Goal: Task Accomplishment & Management: Use online tool/utility

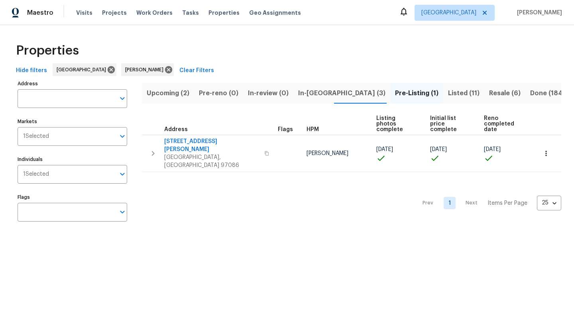
click at [175, 94] on span "Upcoming (2)" at bounding box center [168, 93] width 43 height 11
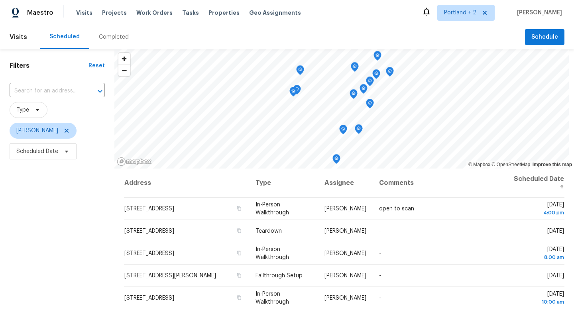
scroll to position [20, 0]
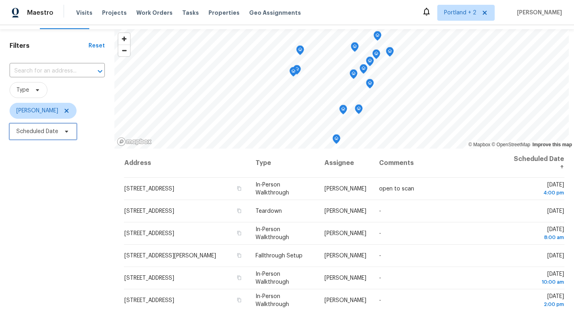
click at [67, 136] on span "Scheduled Date" at bounding box center [43, 132] width 67 height 16
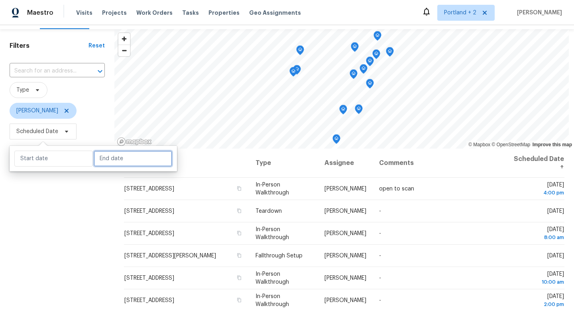
click at [104, 160] on input "text" at bounding box center [133, 159] width 79 height 16
select select "8"
select select "2025"
select select "9"
select select "2025"
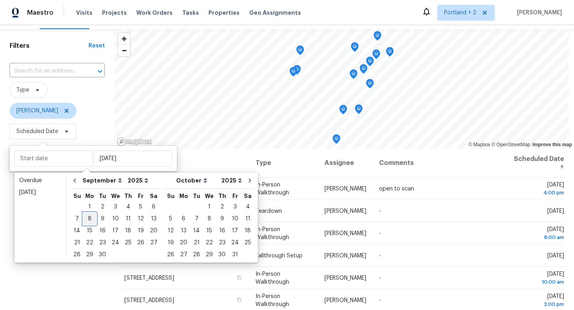
click at [89, 220] on div "8" at bounding box center [89, 218] width 13 height 11
type input "Mon, Sep 08"
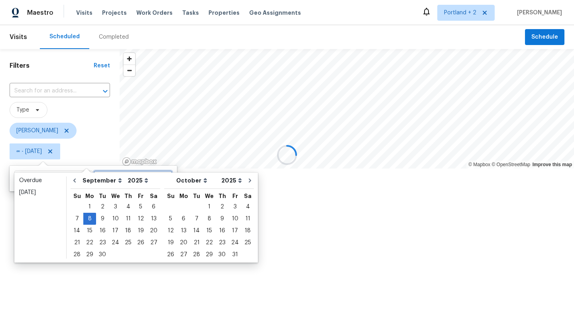
type input "Mon, Sep 08"
type input "Sun, Sep 21"
type input "Mon, Sep 08"
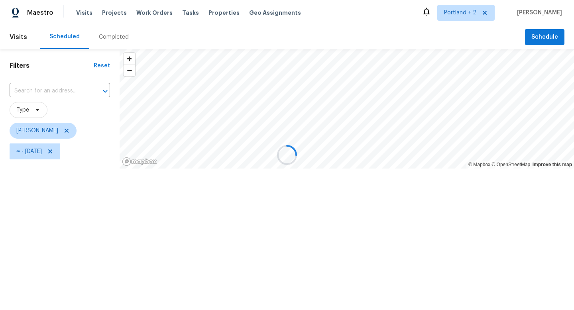
click at [62, 283] on div at bounding box center [287, 155] width 574 height 310
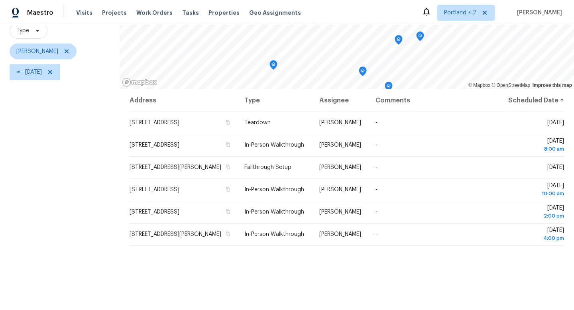
scroll to position [77, 0]
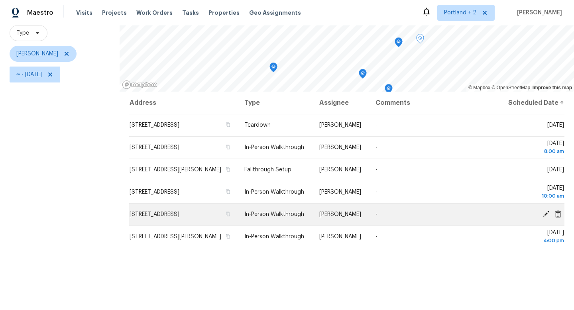
click at [319, 226] on td "[PERSON_NAME]" at bounding box center [341, 214] width 56 height 22
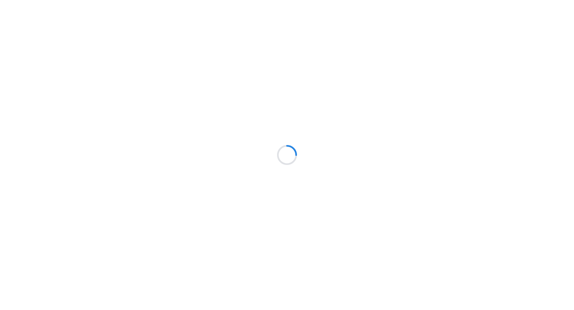
click at [66, 151] on div at bounding box center [287, 155] width 574 height 310
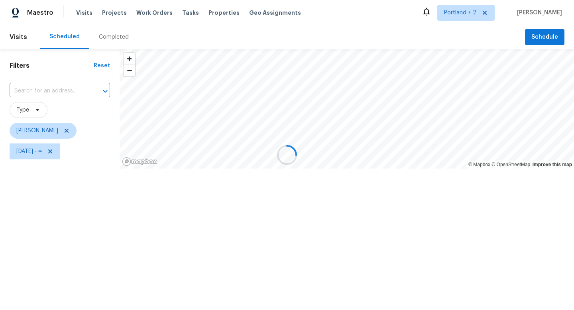
click at [66, 152] on div at bounding box center [287, 155] width 574 height 310
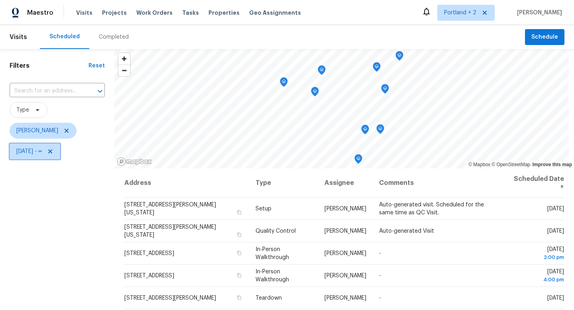
click at [53, 154] on icon at bounding box center [50, 151] width 6 height 6
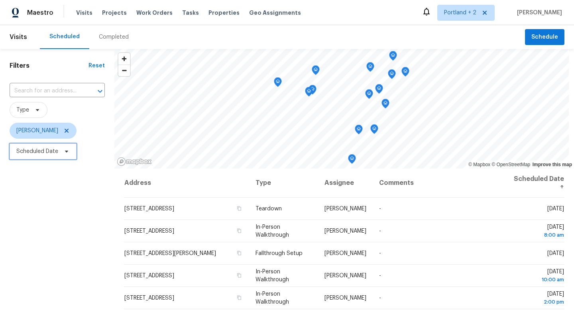
click at [67, 150] on icon at bounding box center [66, 151] width 6 height 6
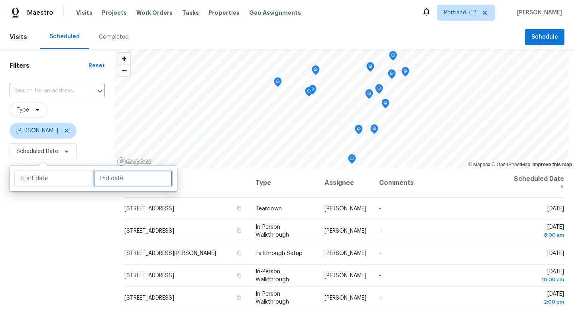
select select "8"
select select "2025"
select select "9"
select select "2025"
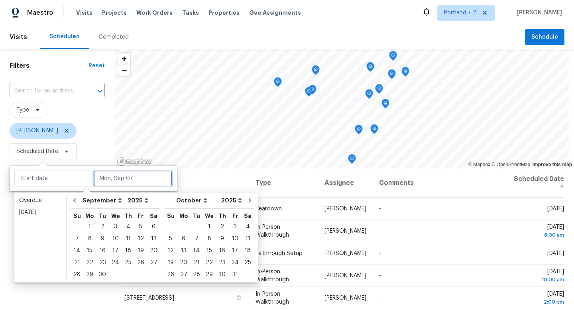
click at [103, 182] on input "text" at bounding box center [133, 179] width 79 height 16
type input "Sun, Sep 28"
click at [66, 299] on div "Filters Reset ​ Type Karen Mattingley Scheduled Date" at bounding box center [57, 233] width 114 height 368
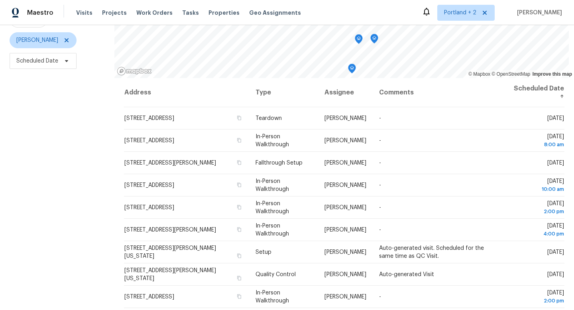
scroll to position [106, 0]
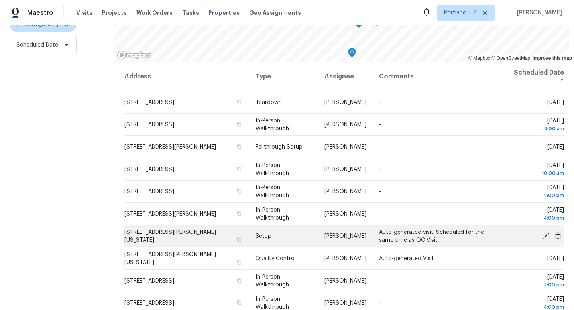
click at [545, 236] on icon at bounding box center [546, 235] width 6 height 6
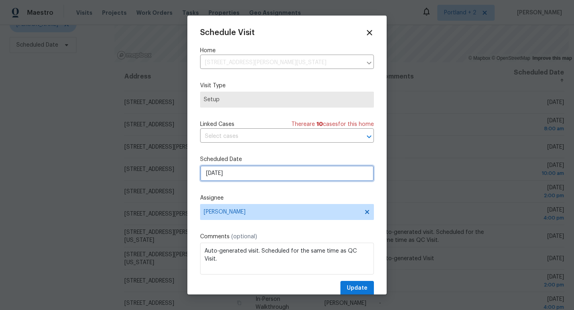
click at [241, 180] on input "9/9/2025" at bounding box center [287, 173] width 174 height 16
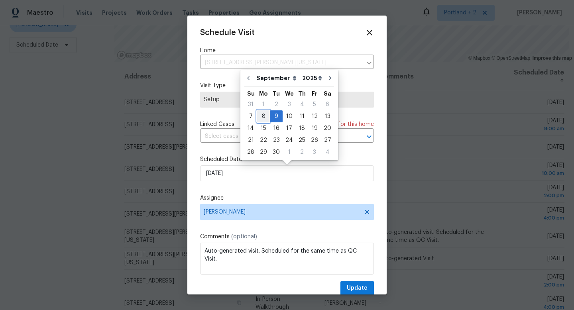
click at [266, 116] on div "8" at bounding box center [263, 116] width 13 height 11
type input "9/8/2025"
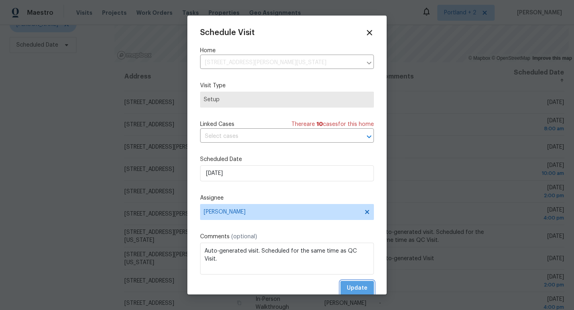
click at [366, 284] on span "Update" at bounding box center [357, 288] width 21 height 10
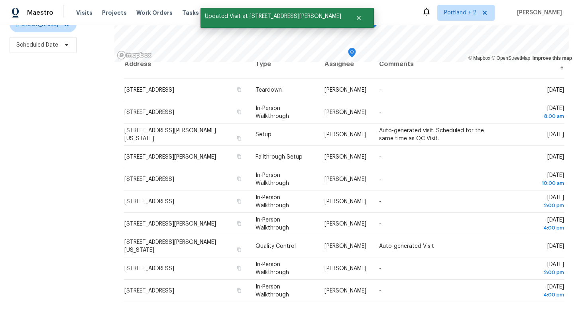
scroll to position [16, 0]
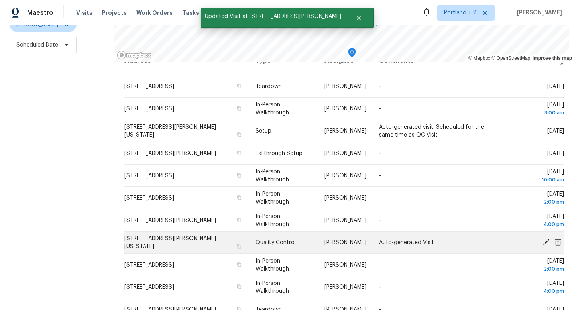
click at [545, 242] on icon at bounding box center [546, 242] width 6 height 6
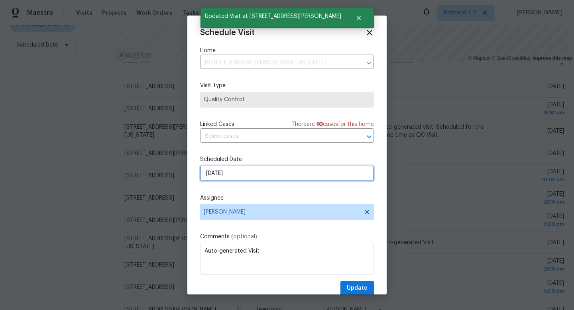
click at [242, 173] on input "9/9/2025" at bounding box center [287, 173] width 174 height 16
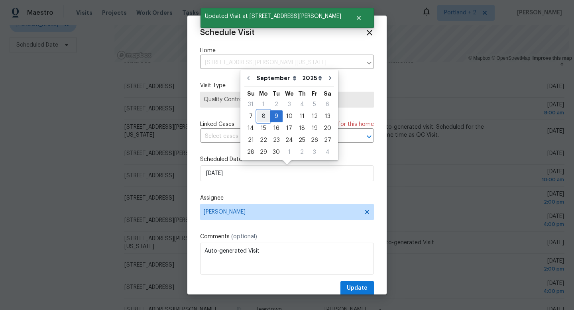
click at [267, 116] on div "8" at bounding box center [263, 116] width 13 height 11
type input "9/8/2025"
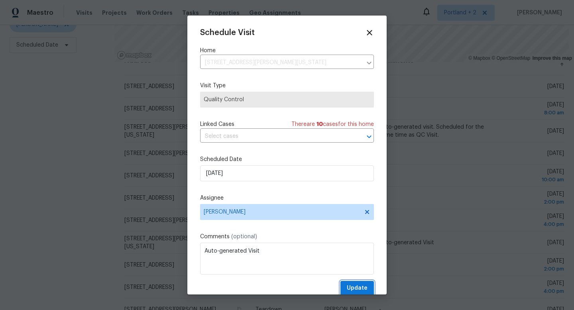
click at [366, 287] on span "Update" at bounding box center [357, 288] width 21 height 10
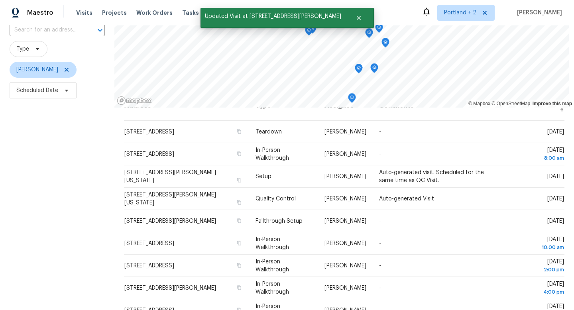
scroll to position [43, 0]
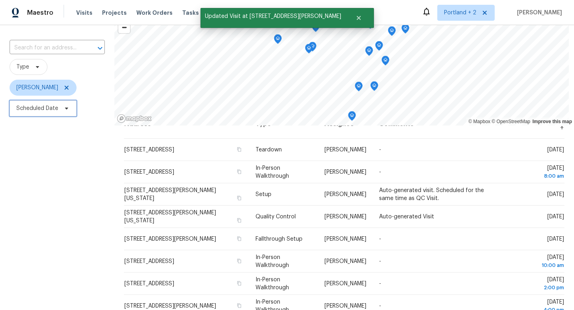
click at [67, 110] on icon at bounding box center [66, 108] width 6 height 6
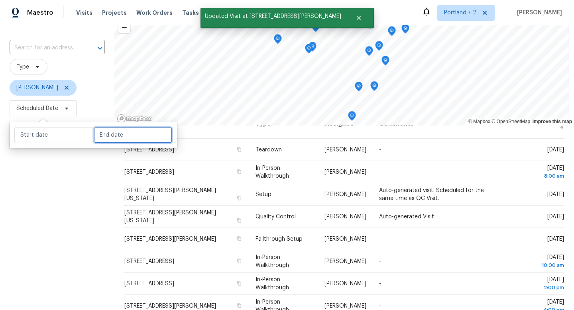
select select "8"
select select "2025"
select select "9"
select select "2025"
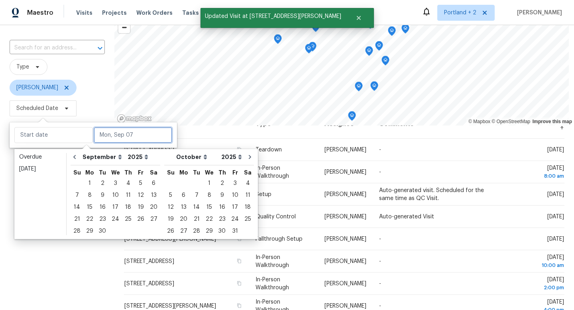
click at [104, 138] on input "text" at bounding box center [133, 135] width 79 height 16
type input "Thu, Sep 25"
click at [89, 200] on div "8" at bounding box center [89, 195] width 13 height 11
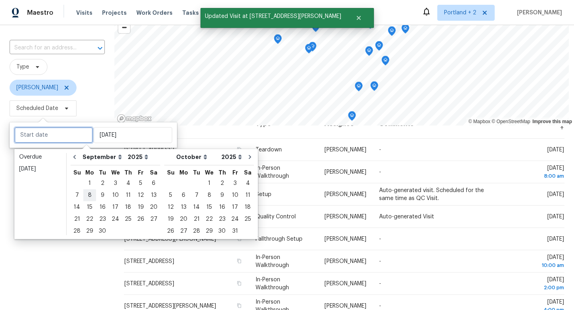
type input "Mon, Sep 08"
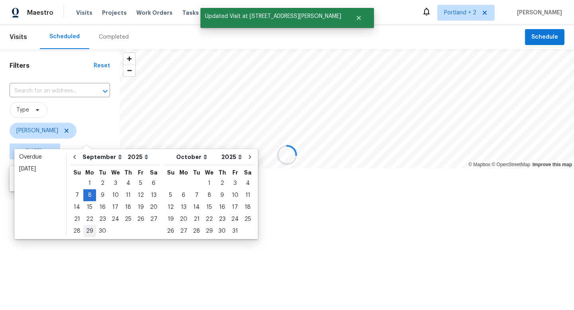
type input "Mon, Sep 08"
type input "Mon, Sep 29"
type input "Mon, Sep 08"
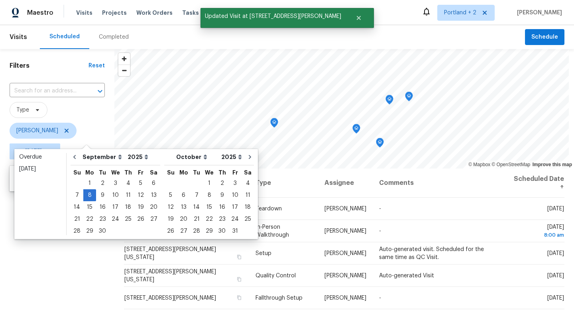
click at [71, 283] on div "Filters Reset ​ Type Karen Mattingley ∞ - Mon, Sep 08" at bounding box center [57, 233] width 114 height 368
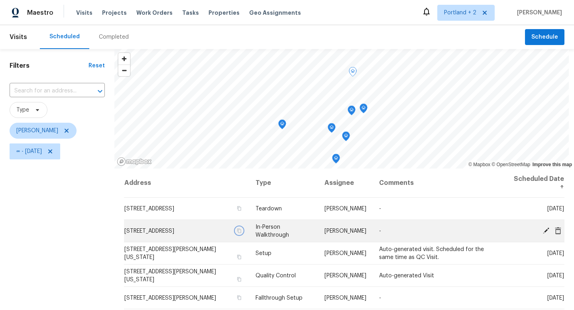
click at [237, 233] on icon "button" at bounding box center [239, 230] width 4 height 4
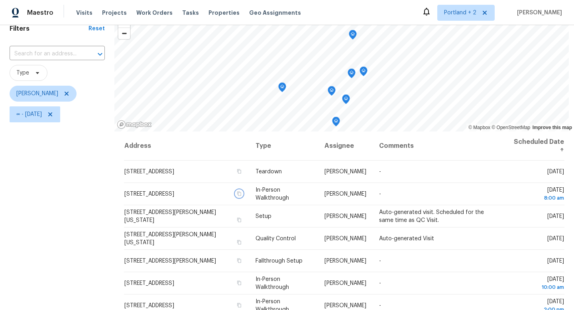
scroll to position [99, 0]
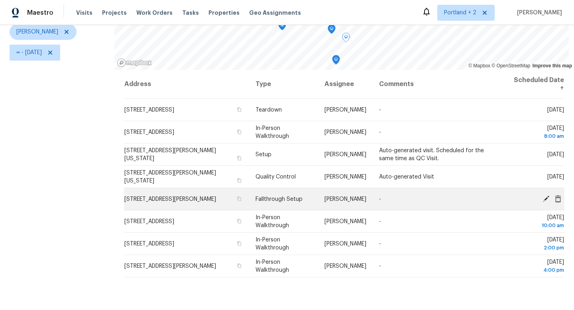
click at [546, 199] on icon at bounding box center [546, 198] width 6 height 6
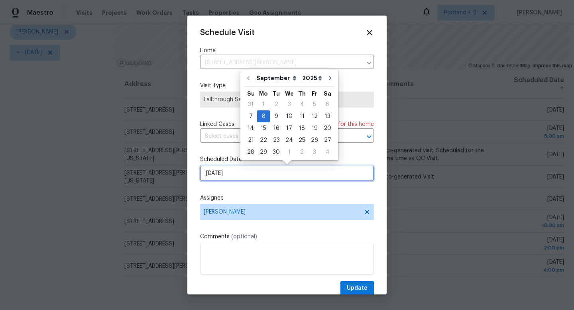
click at [224, 177] on input "9/8/2025" at bounding box center [287, 173] width 174 height 16
click at [275, 118] on div "9" at bounding box center [276, 116] width 13 height 11
type input "9/9/2025"
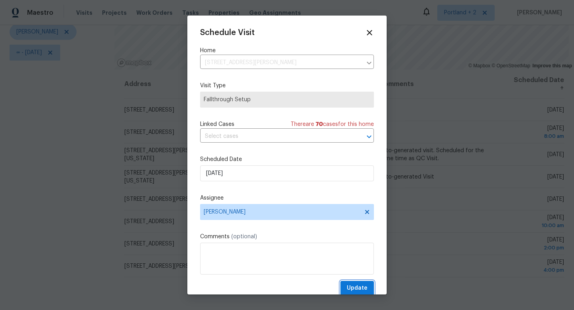
click at [368, 291] on button "Update" at bounding box center [356, 288] width 33 height 15
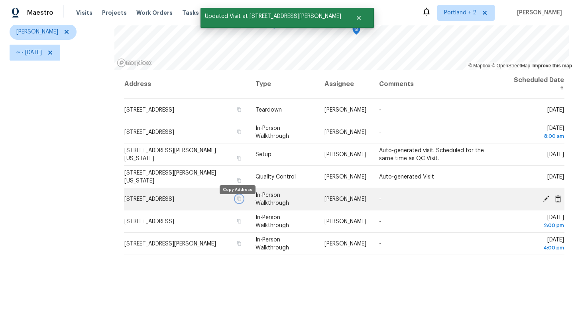
click at [237, 201] on icon "button" at bounding box center [239, 199] width 5 height 5
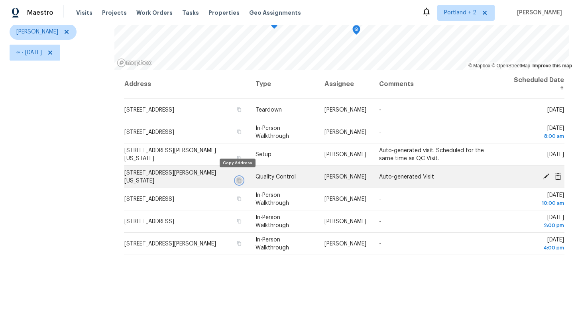
click at [238, 179] on icon "button" at bounding box center [239, 180] width 5 height 5
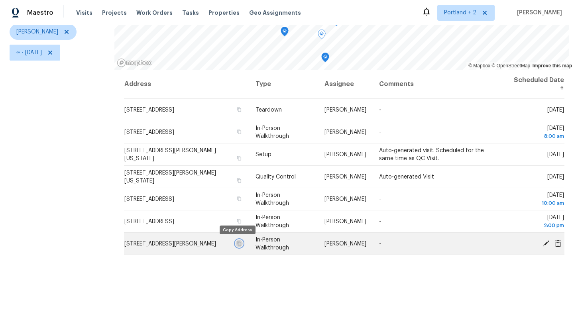
click at [237, 243] on icon "button" at bounding box center [239, 243] width 5 height 5
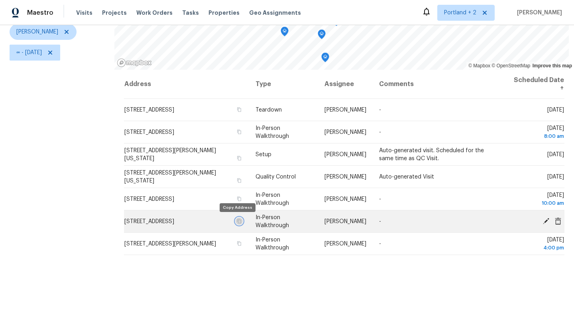
click at [237, 222] on icon "button" at bounding box center [239, 221] width 5 height 5
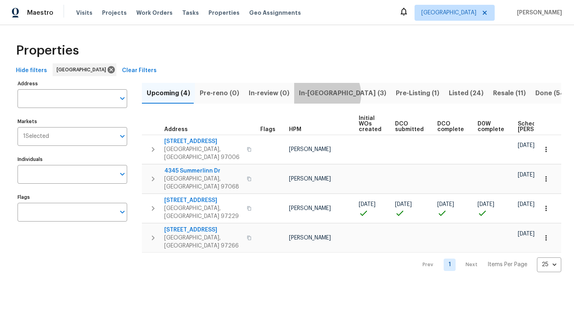
click at [323, 94] on span "In-[GEOGRAPHIC_DATA] (3)" at bounding box center [342, 93] width 87 height 11
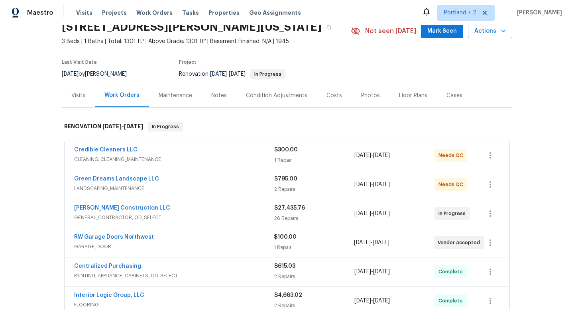
scroll to position [110, 0]
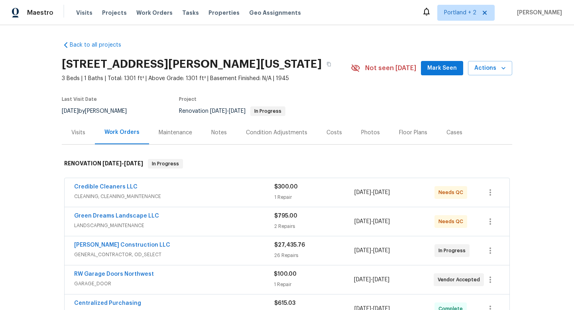
scroll to position [65, 0]
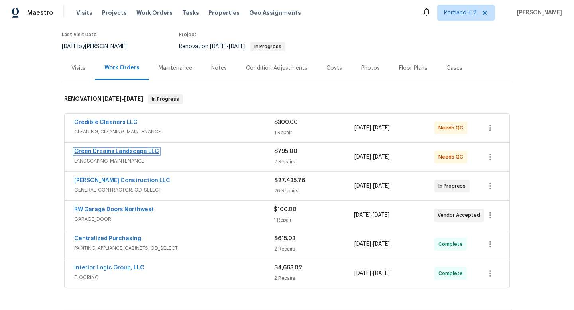
click at [147, 151] on link "Green Dreams Landscape LLC" at bounding box center [116, 152] width 85 height 6
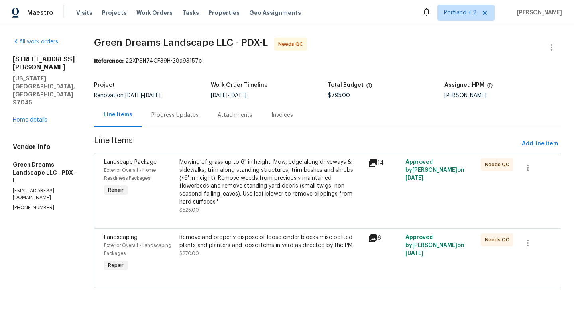
click at [276, 188] on div "Mowing of grass up to 6" in height. Mow, edge along driveways & sidewalks, trim…" at bounding box center [271, 182] width 184 height 48
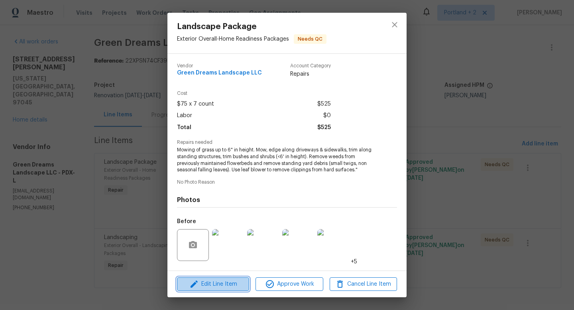
click at [226, 281] on span "Edit Line Item" at bounding box center [212, 284] width 67 height 10
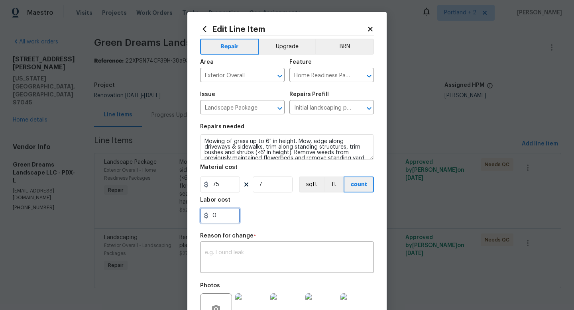
click at [228, 220] on input "0" at bounding box center [220, 216] width 40 height 16
type input "200"
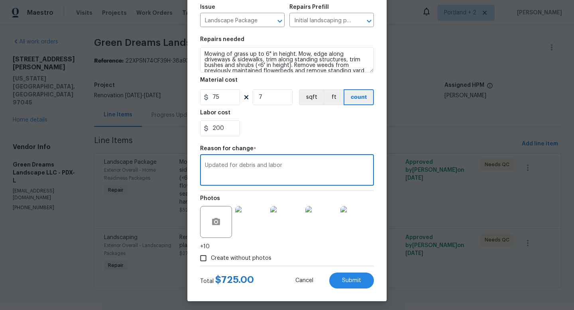
scroll to position [91, 0]
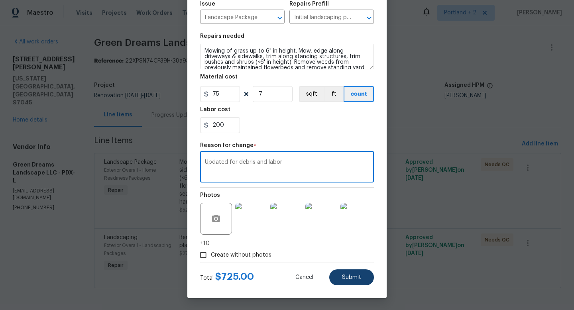
type textarea "Updated for debris and labor"
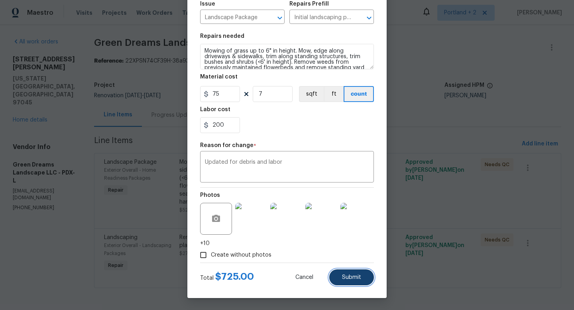
click at [360, 273] on button "Submit" at bounding box center [351, 277] width 45 height 16
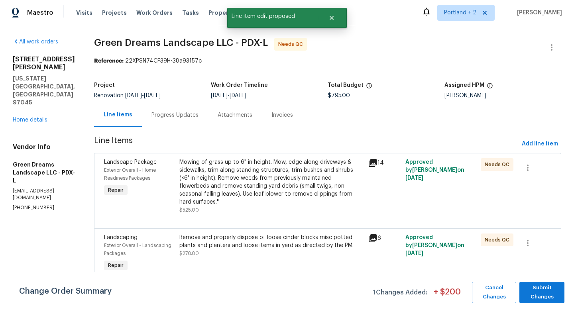
scroll to position [0, 0]
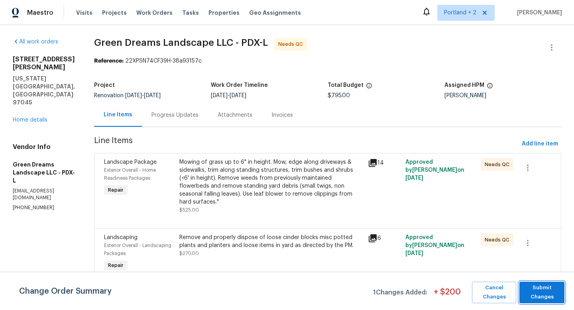
click at [548, 290] on span "Submit Changes" at bounding box center [541, 292] width 37 height 18
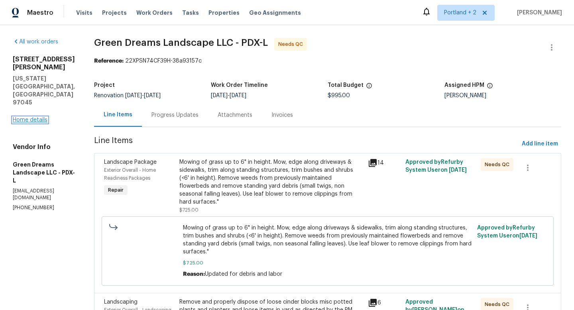
click at [35, 117] on link "Home details" at bounding box center [30, 120] width 35 height 6
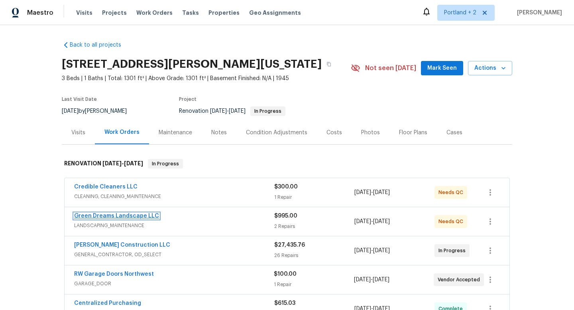
click at [136, 216] on link "Green Dreams Landscape LLC" at bounding box center [116, 216] width 85 height 6
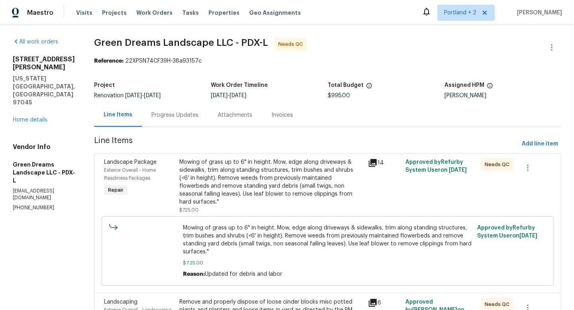
scroll to position [50, 0]
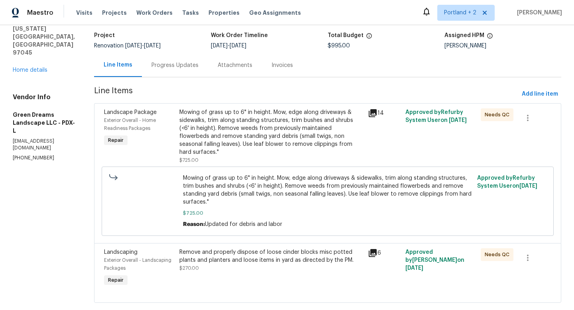
click at [246, 138] on div "Mowing of grass up to 6" in height. Mow, edge along driveways & sidewalks, trim…" at bounding box center [271, 132] width 184 height 48
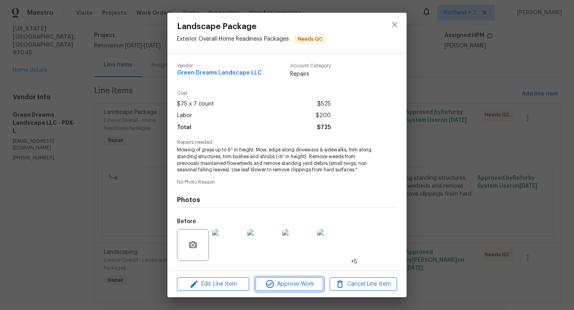
click at [275, 281] on span "Approve Work" at bounding box center [289, 284] width 63 height 10
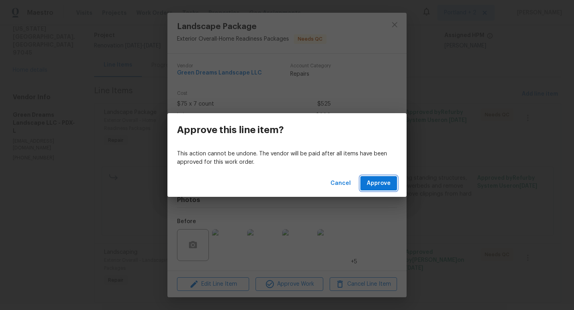
click at [380, 183] on span "Approve" at bounding box center [379, 184] width 24 height 10
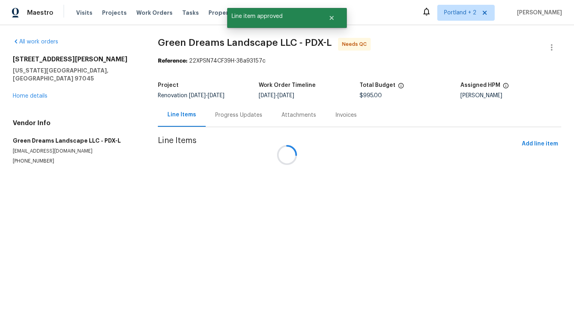
scroll to position [0, 0]
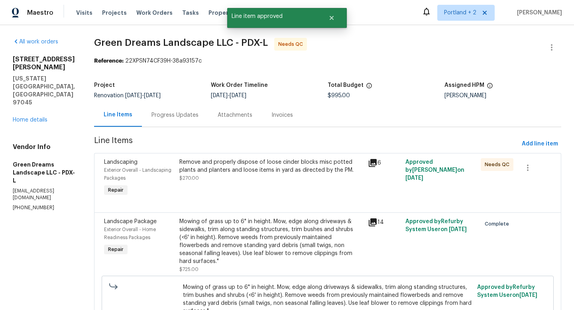
click at [236, 178] on div "Remove and properly dispose of loose cinder blocks misc potted plants and plant…" at bounding box center [271, 170] width 184 height 24
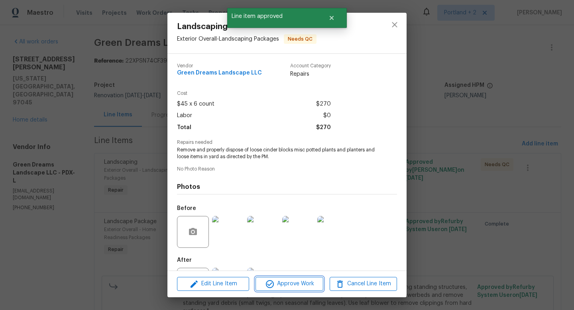
click at [290, 283] on span "Approve Work" at bounding box center [289, 284] width 63 height 10
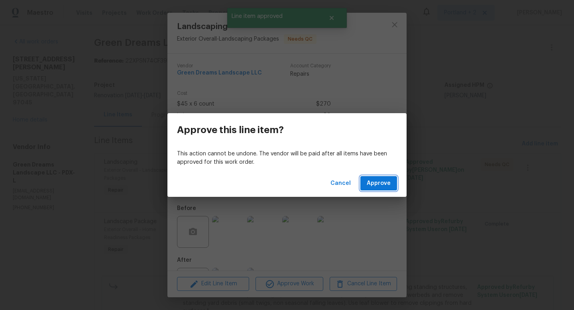
click at [379, 182] on span "Approve" at bounding box center [379, 184] width 24 height 10
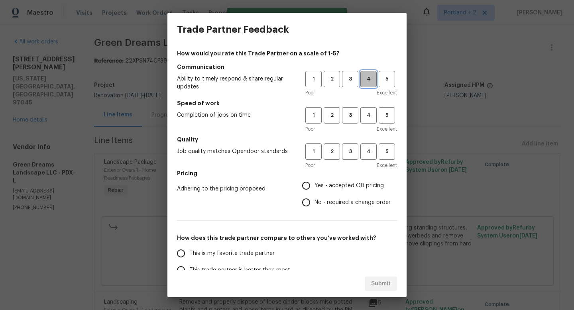
click at [365, 77] on span "4" at bounding box center [368, 79] width 15 height 9
click at [365, 111] on span "4" at bounding box center [368, 115] width 15 height 9
click at [357, 142] on h5 "Quality" at bounding box center [287, 140] width 220 height 8
click at [349, 154] on span "3" at bounding box center [350, 151] width 15 height 9
click at [308, 187] on input "Yes - accepted OD pricing" at bounding box center [306, 185] width 17 height 17
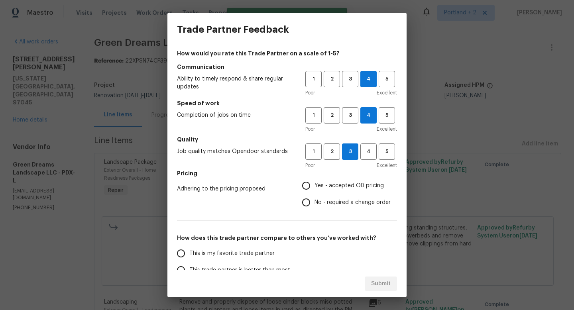
radio input "true"
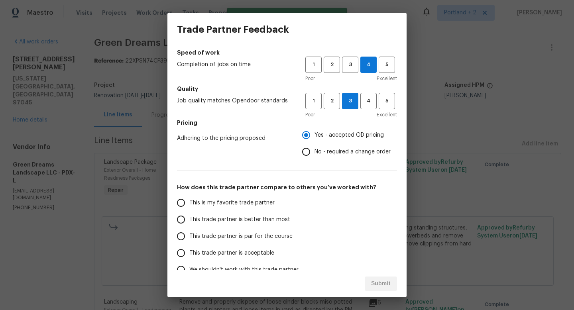
scroll to position [59, 0]
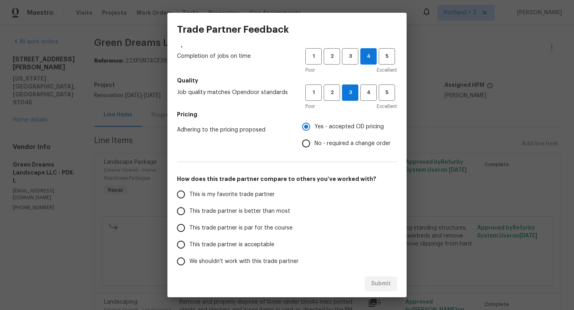
click at [183, 211] on input "This trade partner is better than most" at bounding box center [181, 211] width 17 height 17
click at [387, 286] on span "Submit" at bounding box center [381, 284] width 20 height 10
radio input "true"
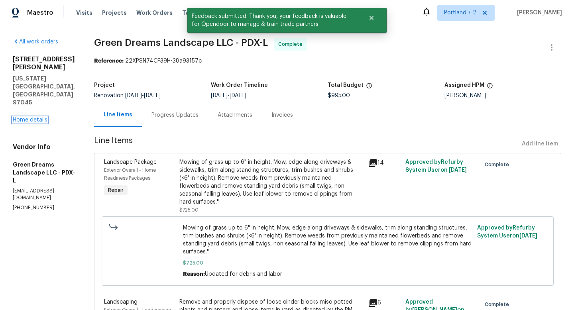
click at [39, 117] on link "Home details" at bounding box center [30, 120] width 35 height 6
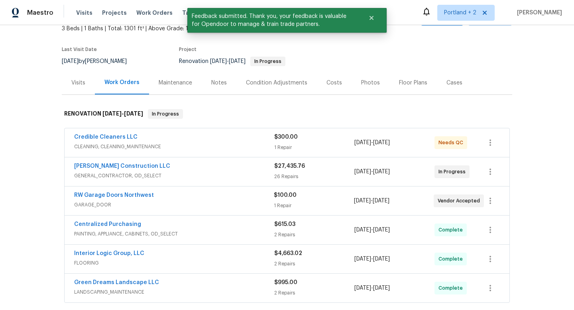
scroll to position [48, 0]
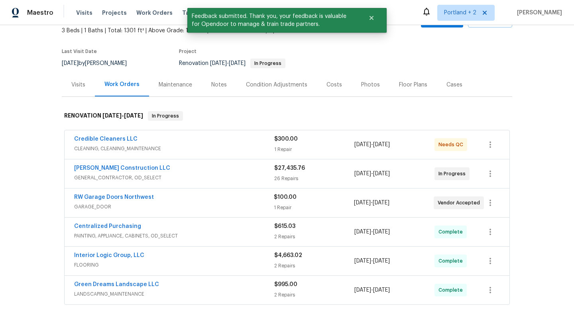
click at [329, 83] on div "Costs" at bounding box center [335, 85] width 16 height 8
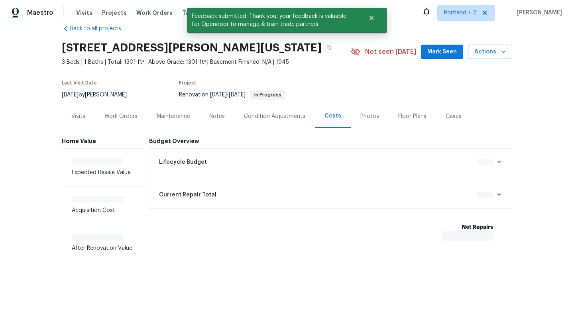
scroll to position [18, 0]
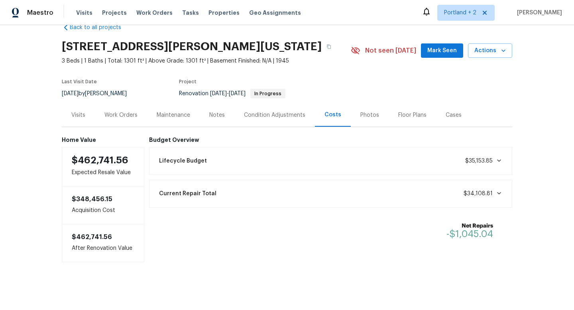
click at [126, 116] on div "Work Orders" at bounding box center [120, 115] width 33 height 8
